Goal: Find specific page/section: Find specific page/section

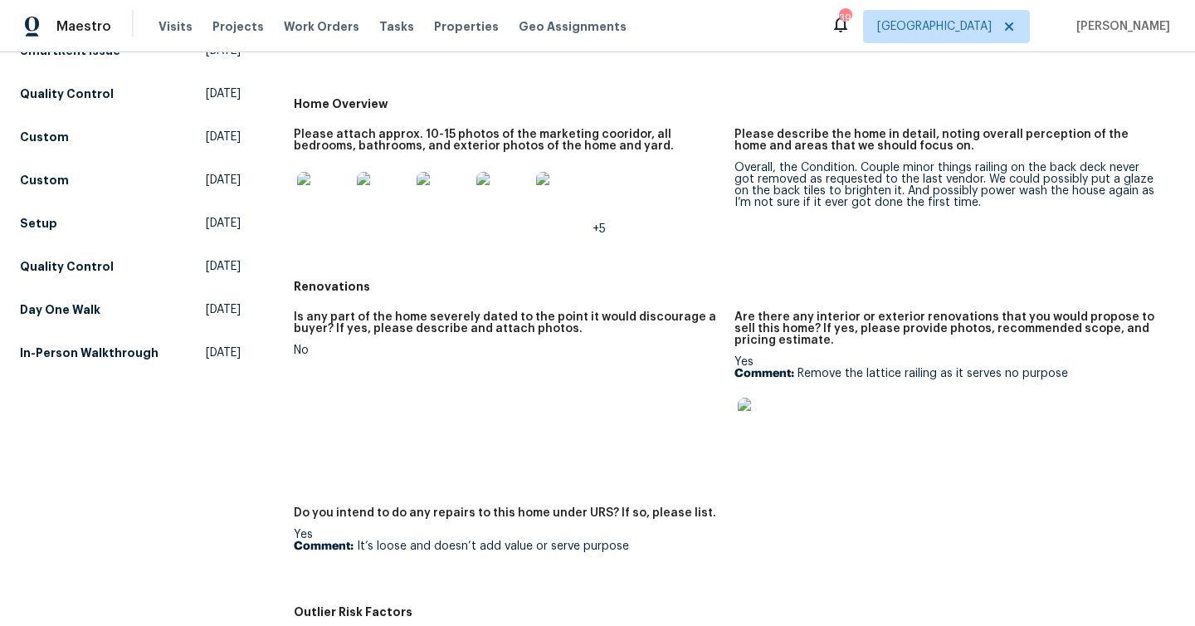
scroll to position [300, 0]
click at [765, 432] on img at bounding box center [764, 423] width 53 height 53
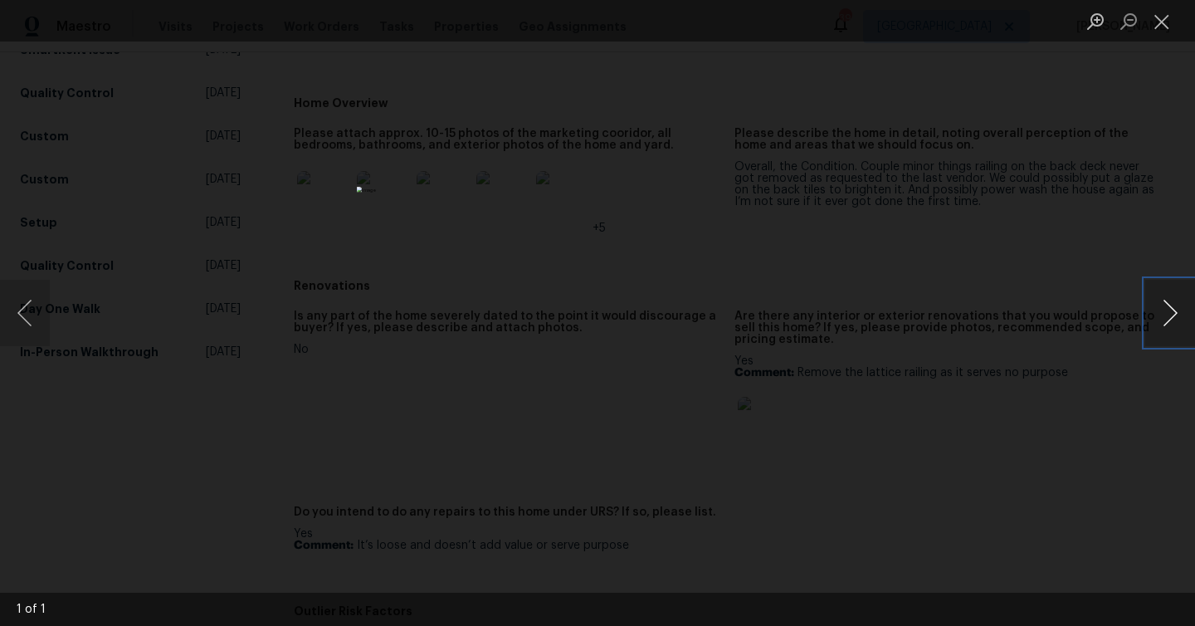
click at [1156, 310] on button "Next image" at bounding box center [1170, 313] width 50 height 66
click at [1166, 310] on button "Next image" at bounding box center [1170, 313] width 50 height 66
click at [1156, 26] on button "Close lightbox" at bounding box center [1161, 21] width 33 height 29
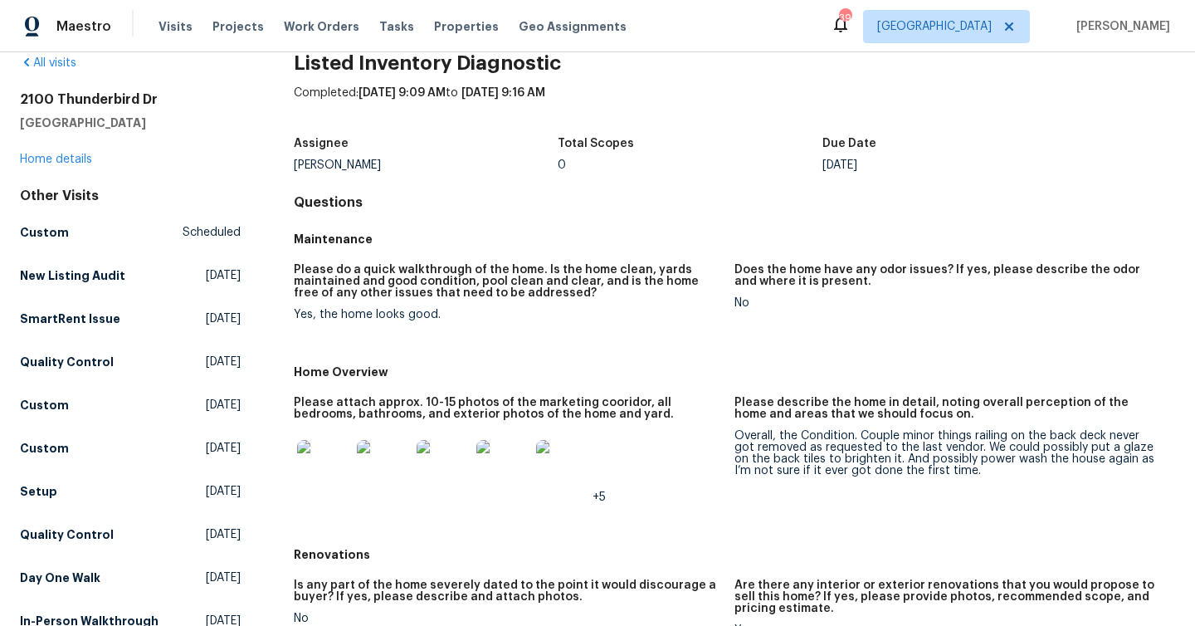
scroll to position [0, 0]
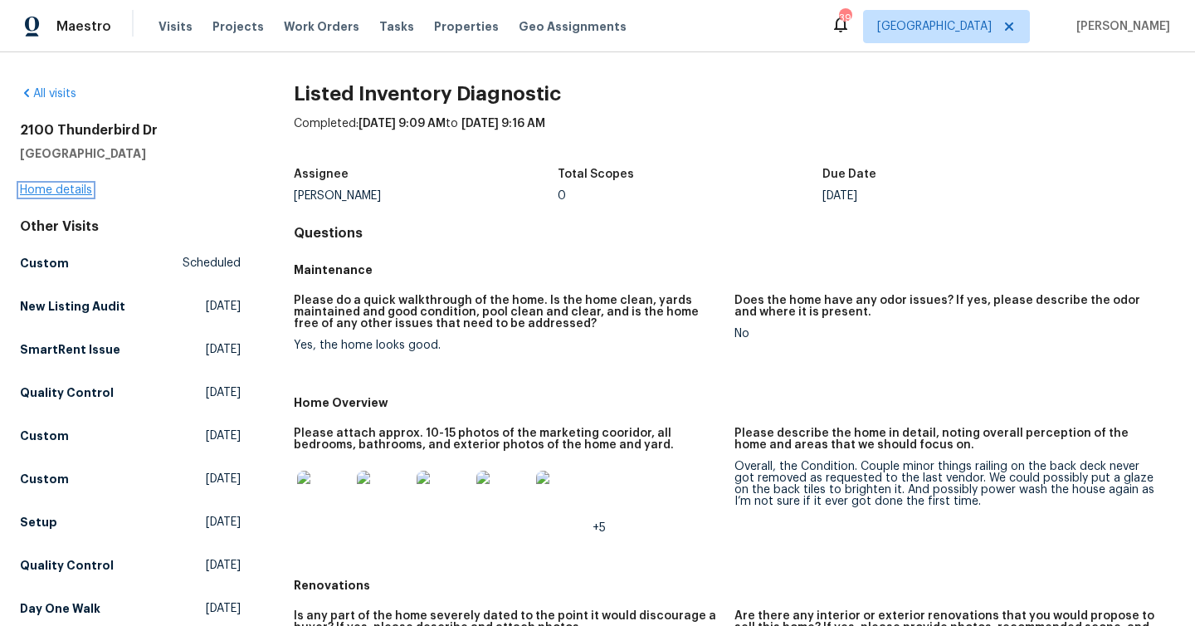
click at [73, 188] on link "Home details" at bounding box center [56, 190] width 72 height 12
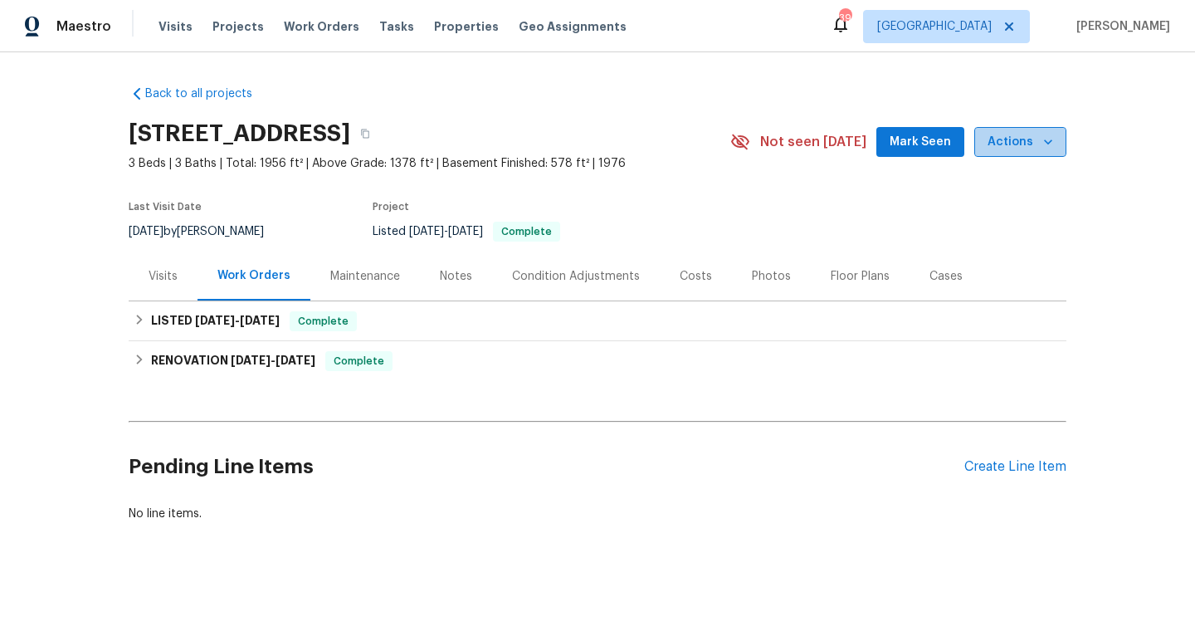
click at [1053, 141] on icon "button" at bounding box center [1048, 142] width 17 height 17
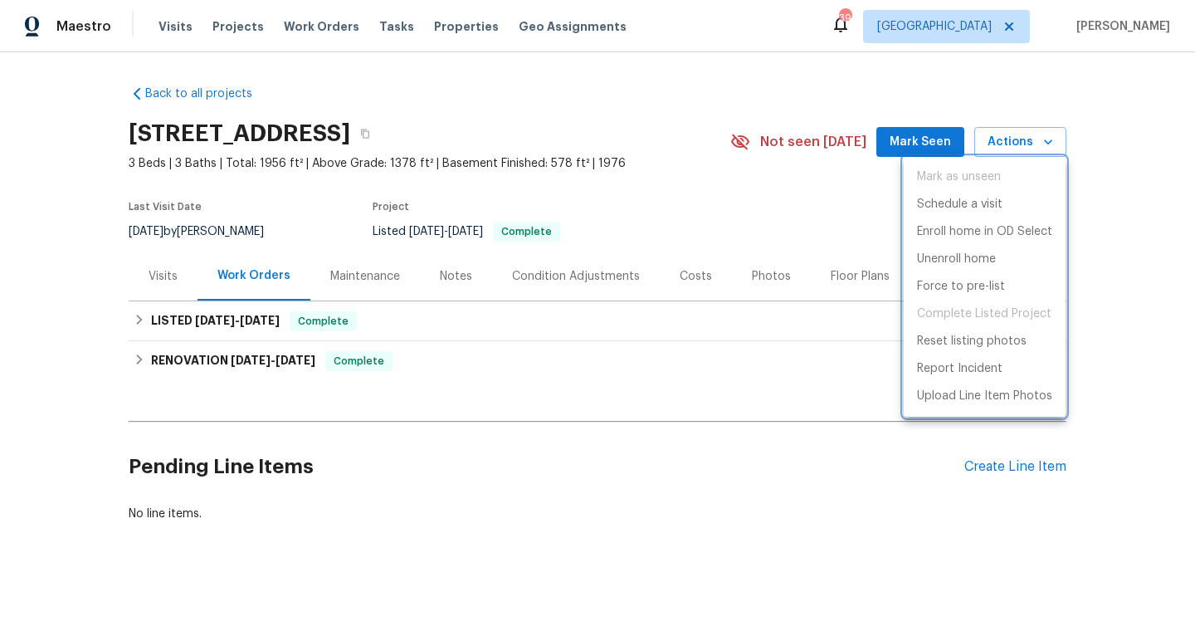
click at [1117, 183] on div at bounding box center [597, 313] width 1195 height 626
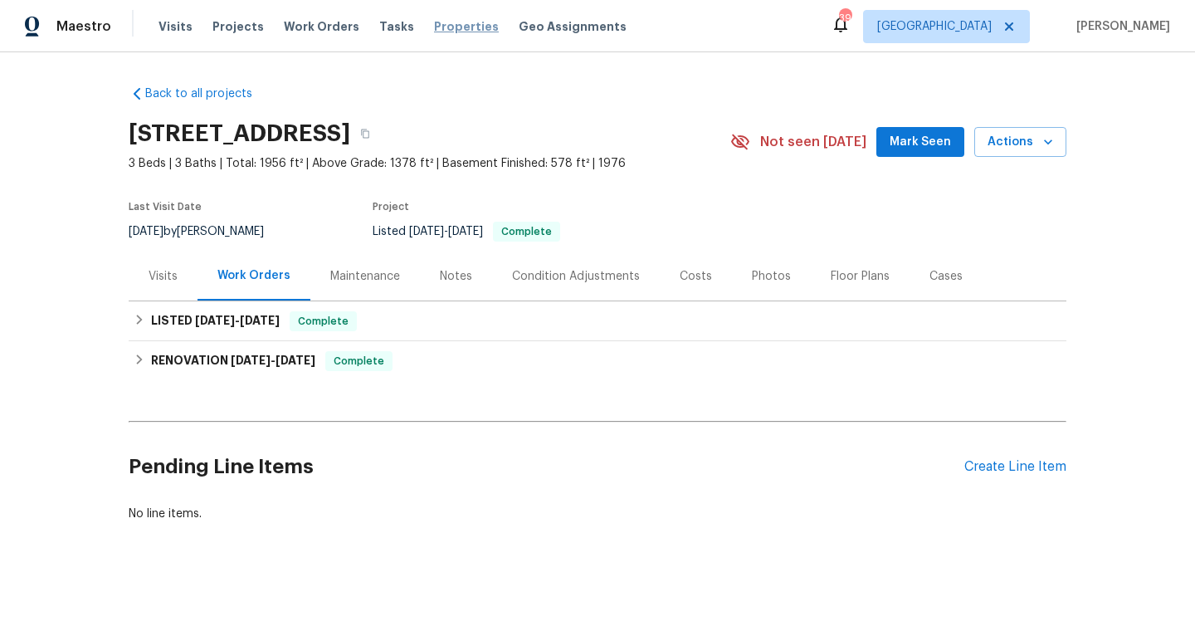
click at [436, 27] on span "Properties" at bounding box center [466, 26] width 65 height 17
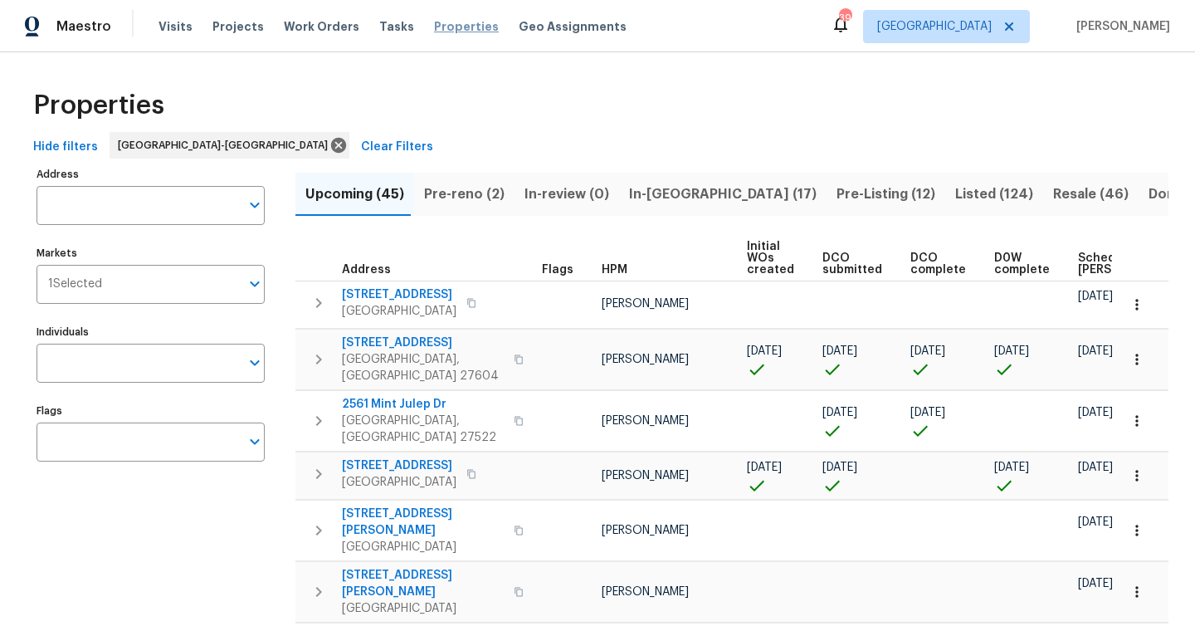
click at [434, 28] on span "Properties" at bounding box center [466, 26] width 65 height 17
click at [955, 191] on span "Listed (124)" at bounding box center [994, 194] width 78 height 23
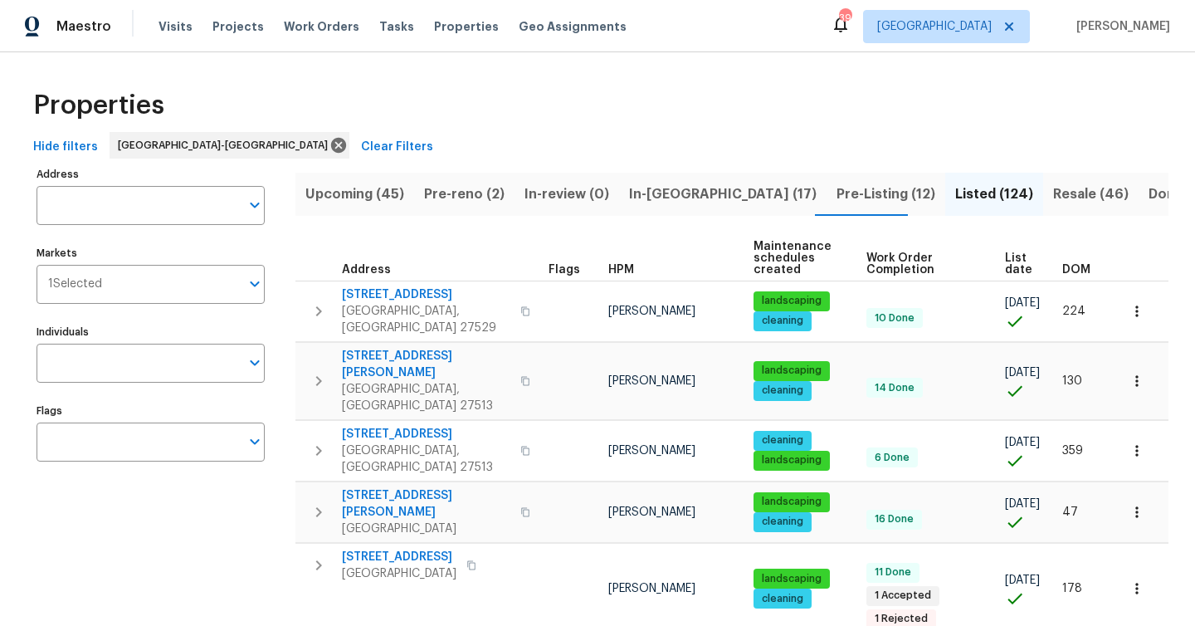
scroll to position [191, 0]
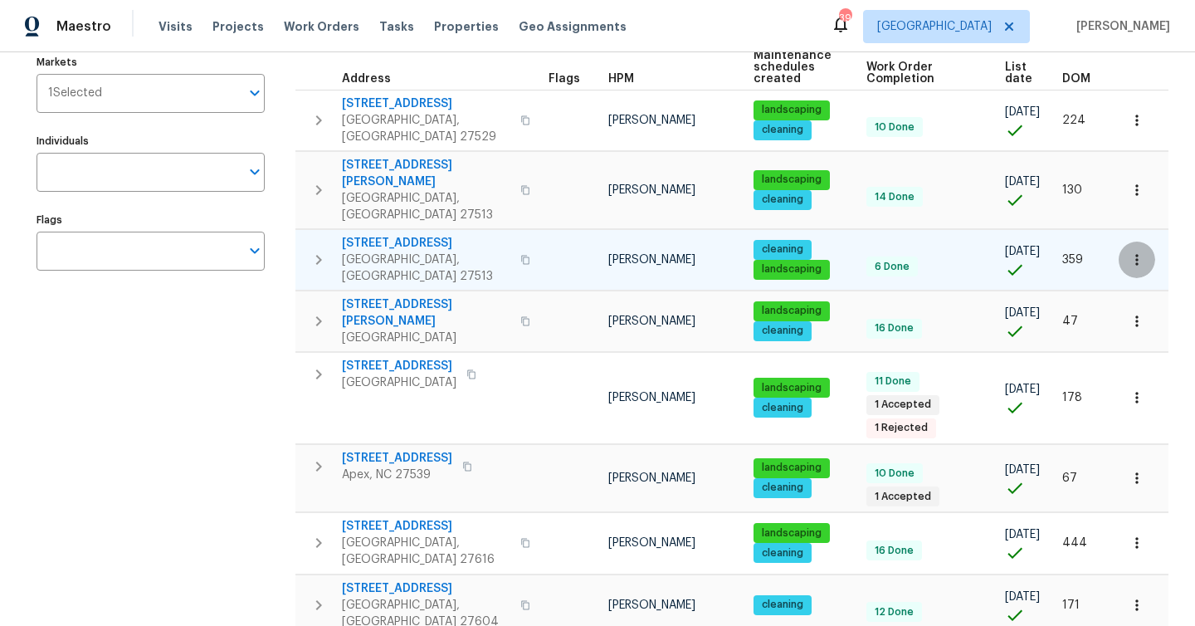
click at [1140, 252] on icon "button" at bounding box center [1137, 260] width 17 height 17
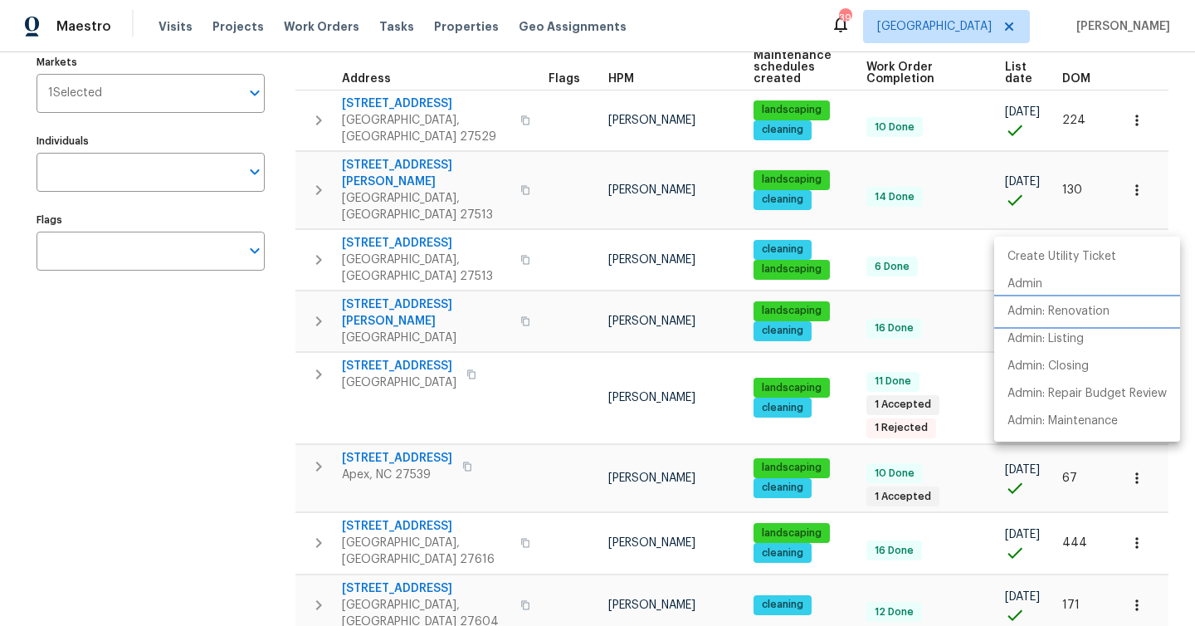
click at [1097, 312] on p "Admin: Renovation" at bounding box center [1059, 311] width 102 height 17
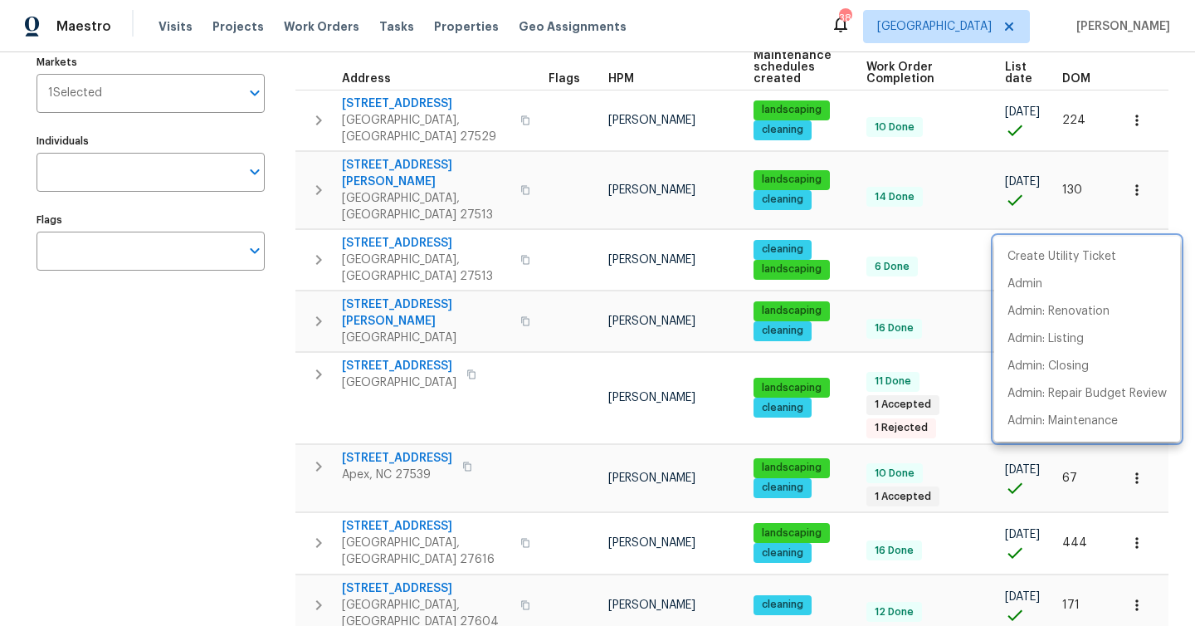
click at [950, 254] on div at bounding box center [597, 313] width 1195 height 626
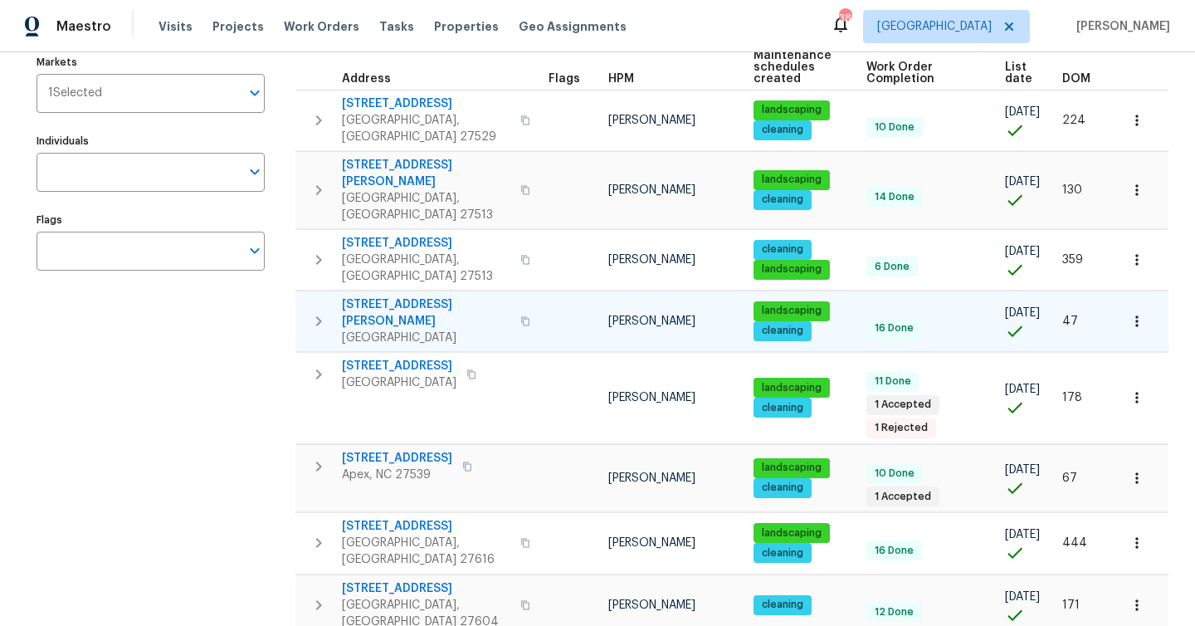
click at [1143, 313] on icon "button" at bounding box center [1137, 321] width 17 height 17
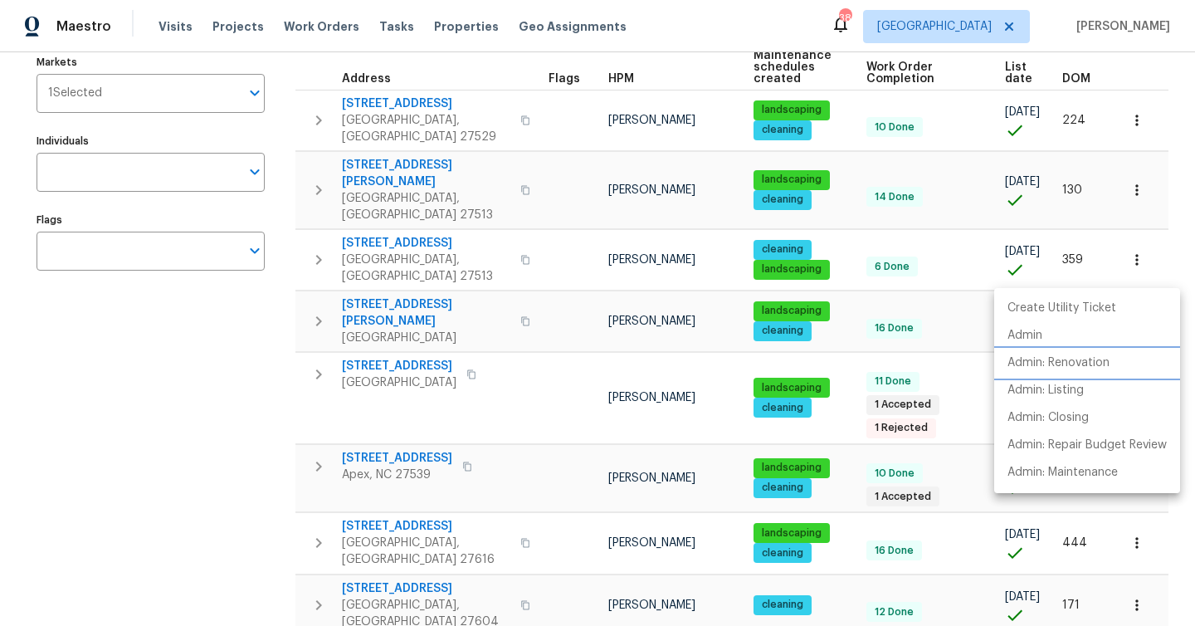
click at [1083, 361] on p "Admin: Renovation" at bounding box center [1059, 362] width 102 height 17
click at [948, 447] on div at bounding box center [597, 313] width 1195 height 626
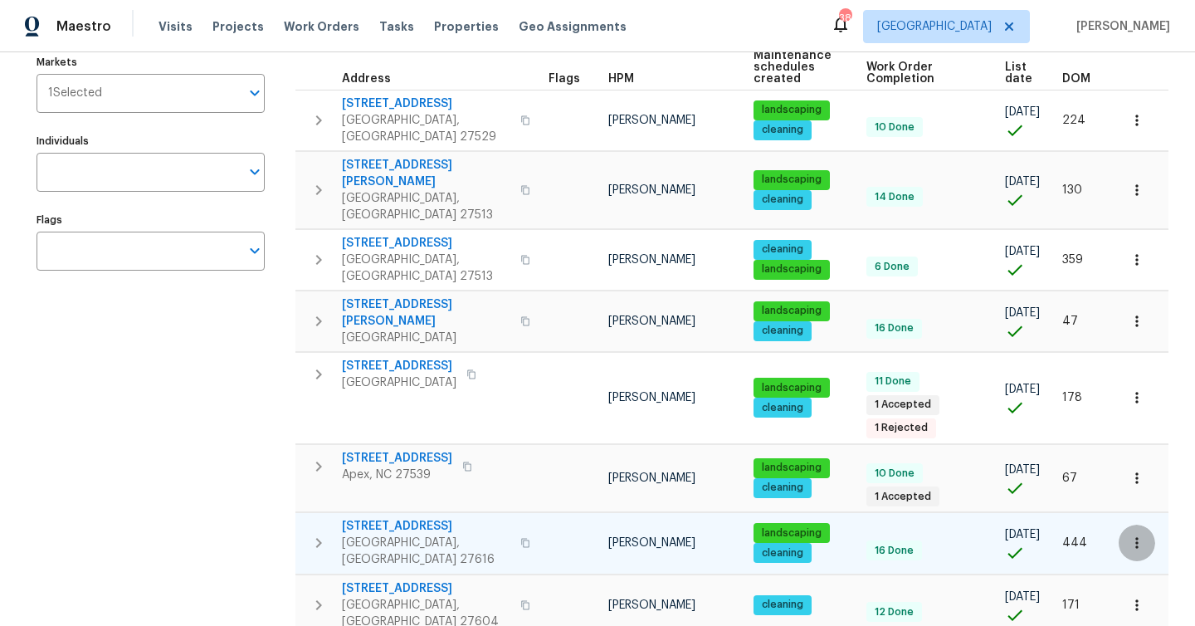
click at [1137, 535] on icon "button" at bounding box center [1137, 543] width 17 height 17
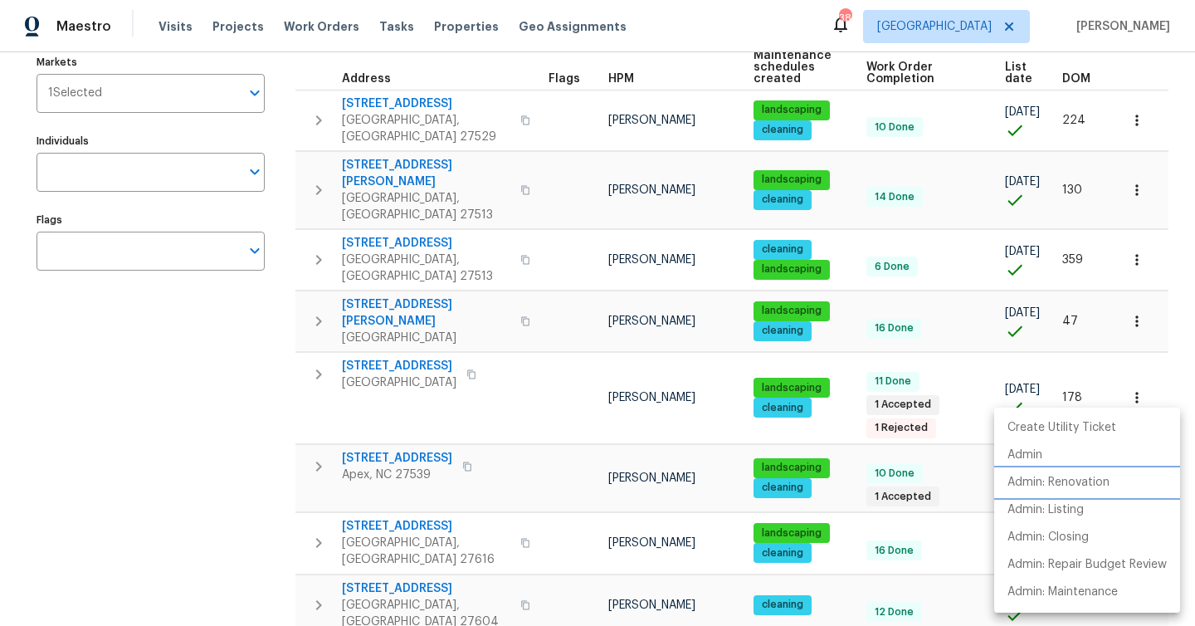
click at [1131, 476] on li "Admin: Renovation" at bounding box center [1087, 482] width 186 height 27
